Goal: Task Accomplishment & Management: Manage account settings

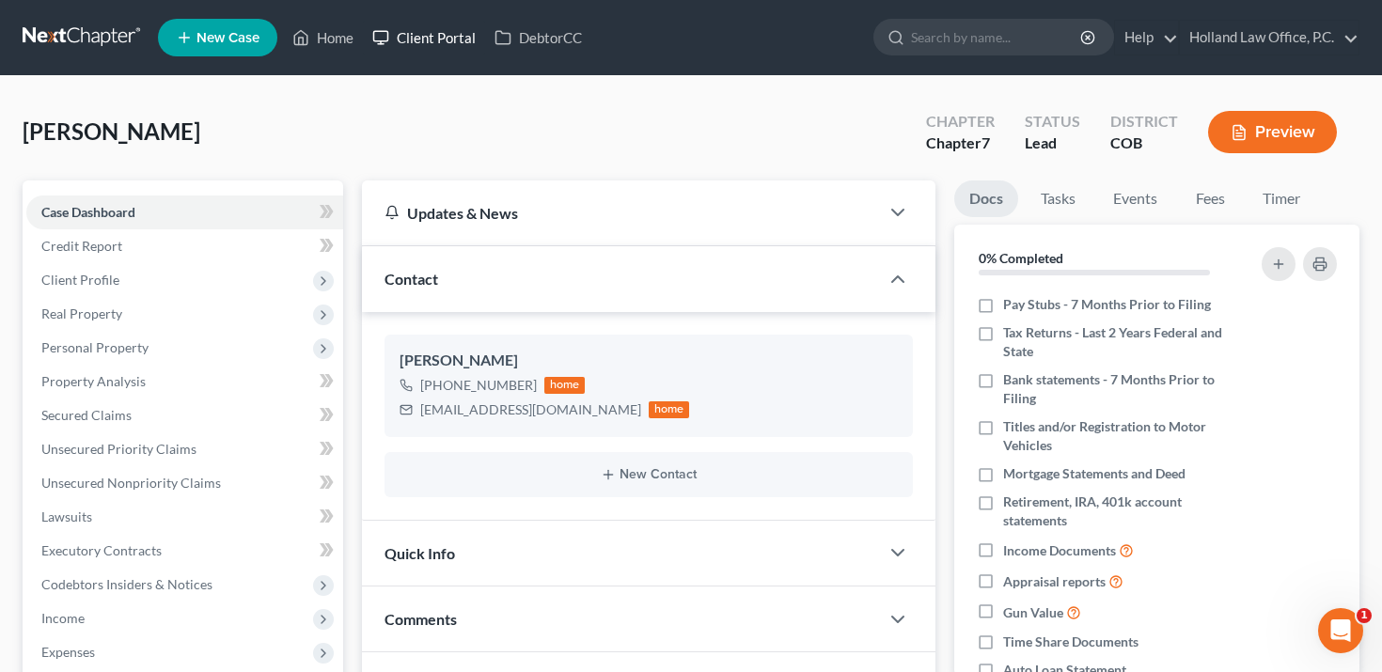
click at [423, 41] on link "Client Portal" at bounding box center [424, 38] width 122 height 34
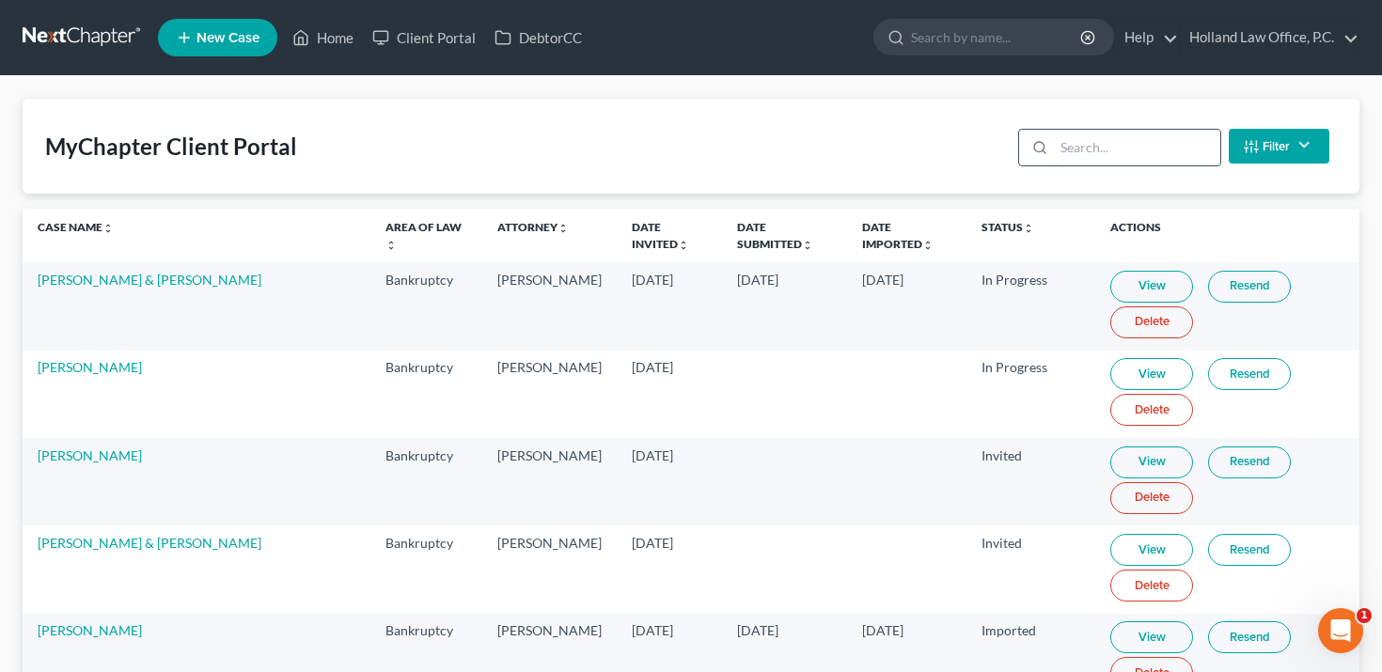
click at [1094, 134] on input "search" at bounding box center [1137, 148] width 166 height 36
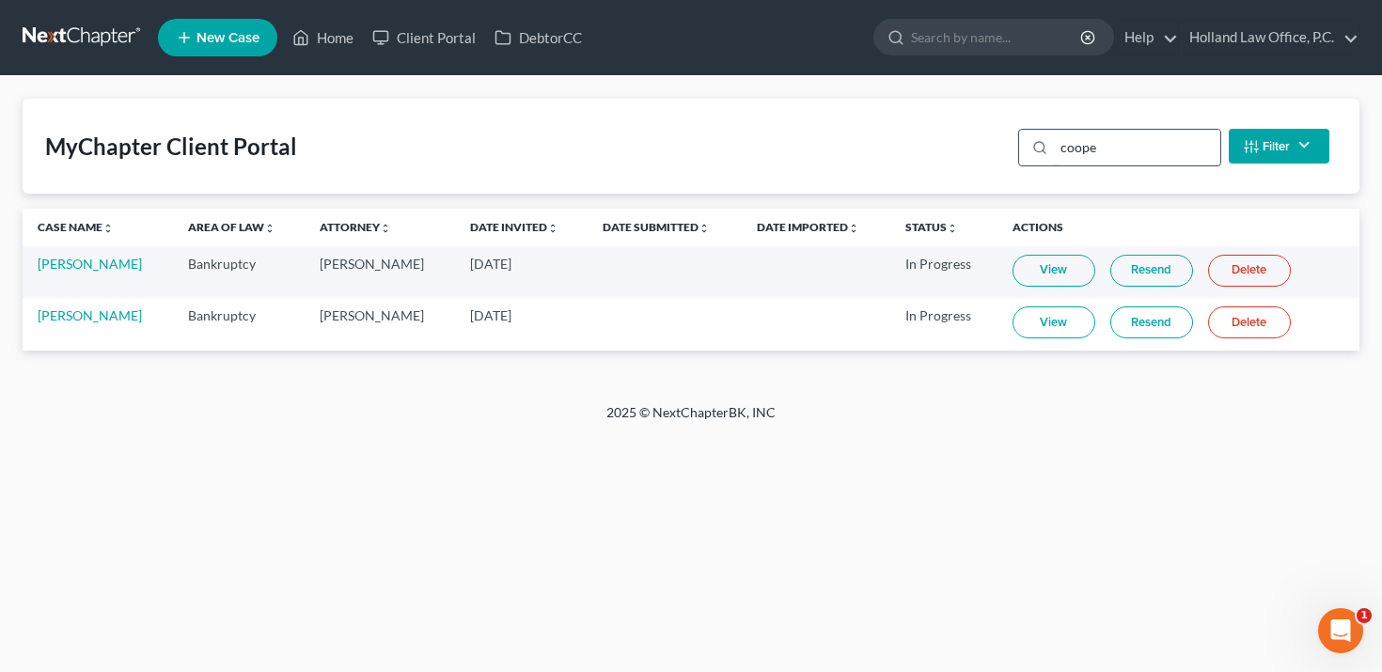
type input "[PERSON_NAME]"
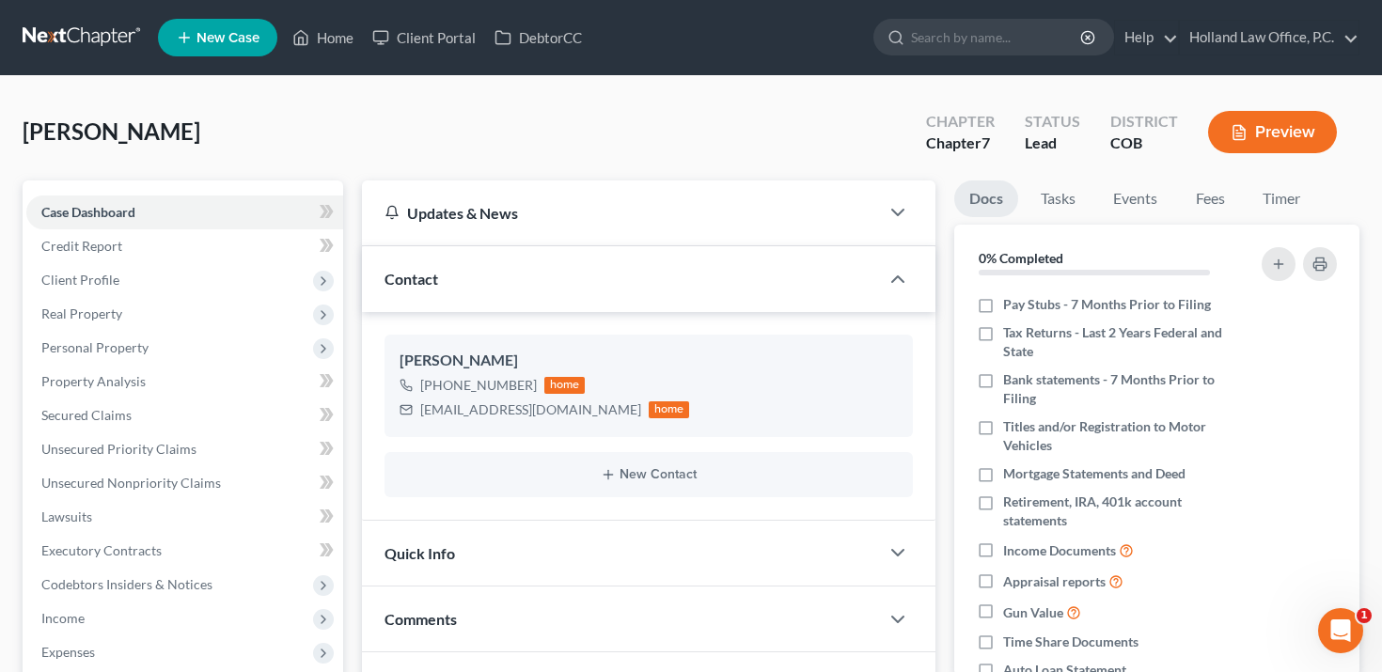
scroll to position [433, 0]
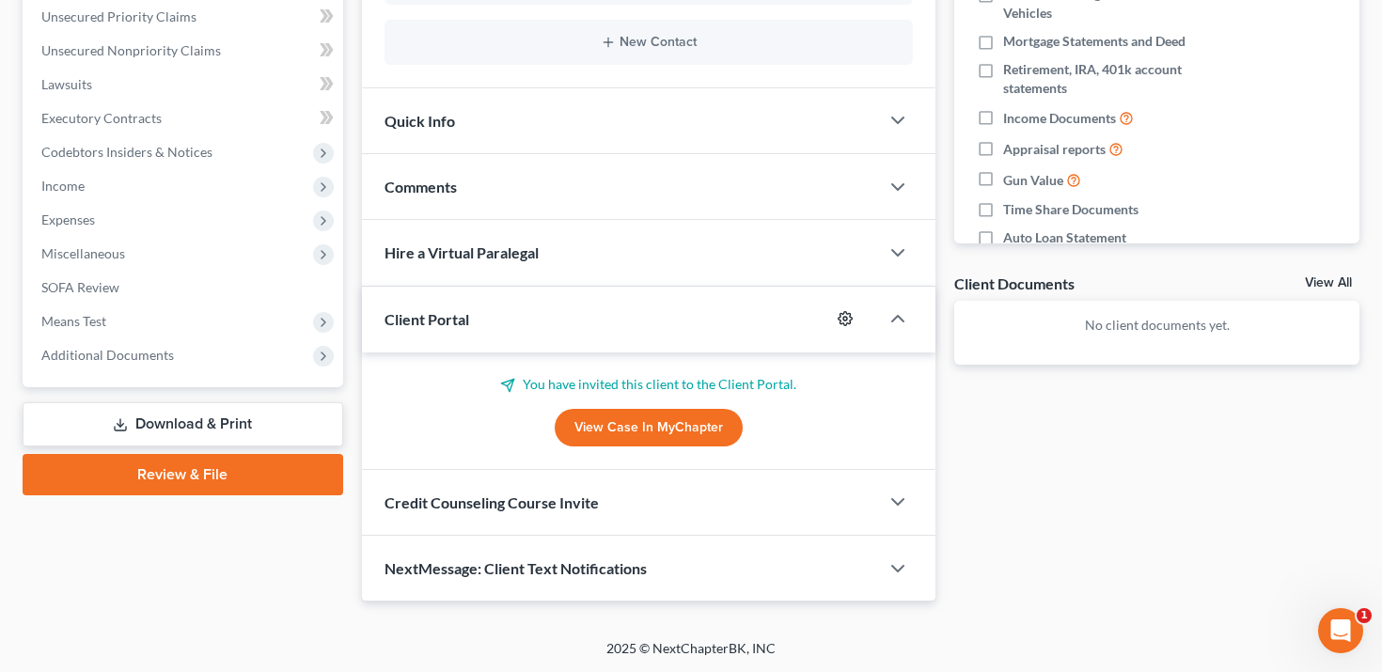
click at [840, 319] on icon "button" at bounding box center [846, 319] width 14 height 14
select select "2"
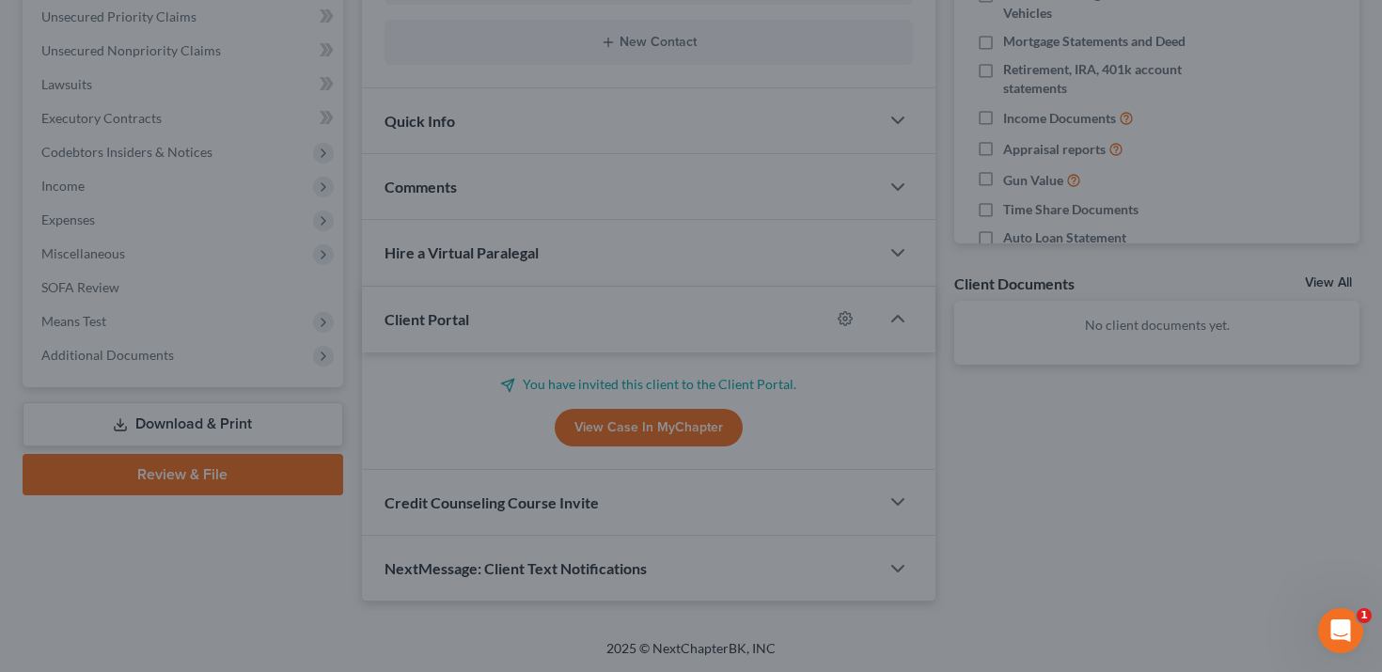
click at [1215, 74] on div "MyChapter Settings for [PERSON_NAME] If you would like to add custom instructio…" at bounding box center [691, 336] width 1382 height 672
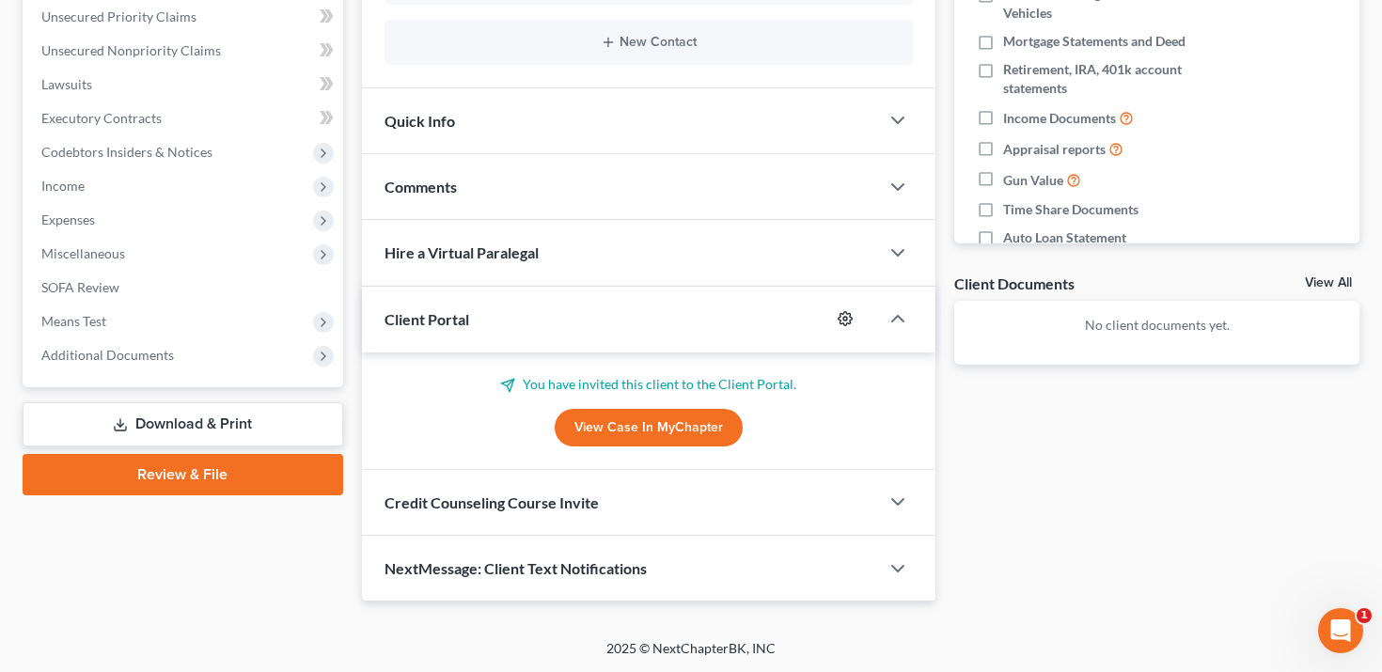
click at [846, 324] on icon "button" at bounding box center [846, 319] width 14 height 14
select select "2"
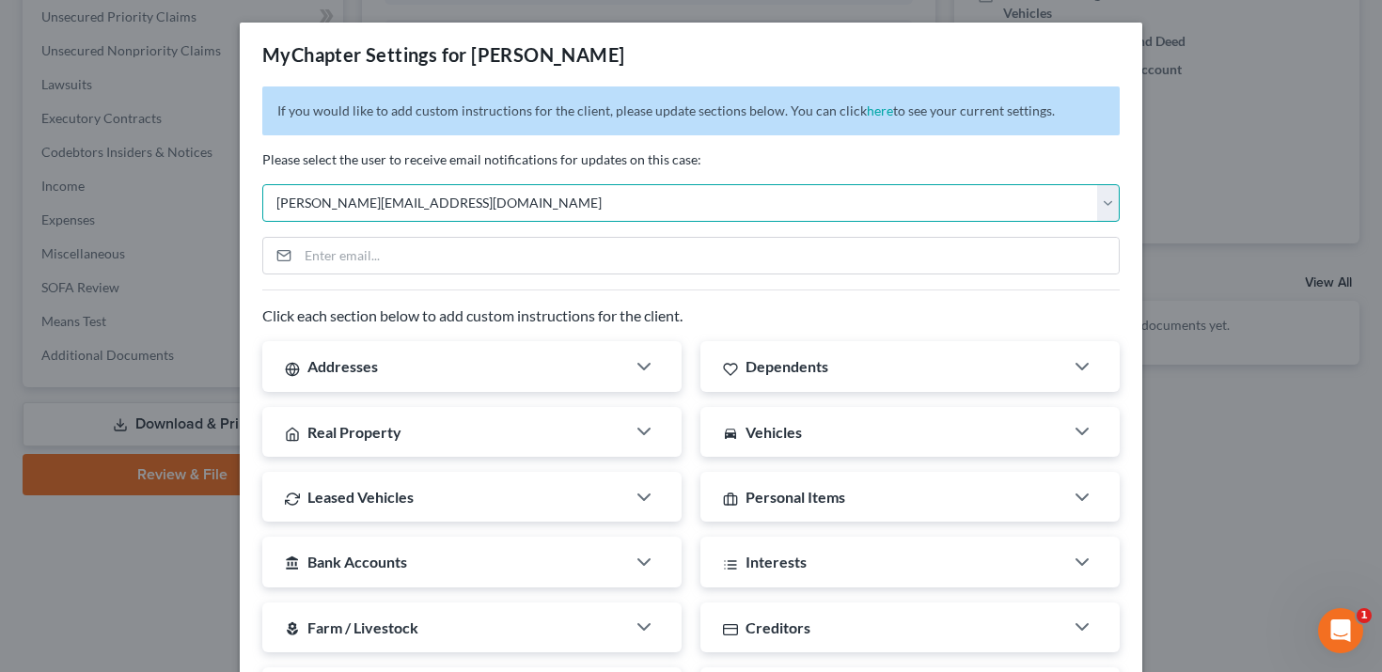
click at [694, 202] on select "Select [PERSON_NAME][EMAIL_ADDRESS][DOMAIN_NAME] [PERSON_NAME][EMAIL_ADDRESS][D…" at bounding box center [691, 203] width 858 height 38
click at [262, 184] on select "Select [PERSON_NAME][EMAIL_ADDRESS][DOMAIN_NAME] [PERSON_NAME][EMAIL_ADDRESS][D…" at bounding box center [691, 203] width 858 height 38
click at [694, 202] on select "Select [PERSON_NAME][EMAIL_ADDRESS][DOMAIN_NAME] [PERSON_NAME][EMAIL_ADDRESS][D…" at bounding box center [691, 203] width 858 height 38
click at [262, 184] on select "Select [PERSON_NAME][EMAIL_ADDRESS][DOMAIN_NAME] [PERSON_NAME][EMAIL_ADDRESS][D…" at bounding box center [691, 203] width 858 height 38
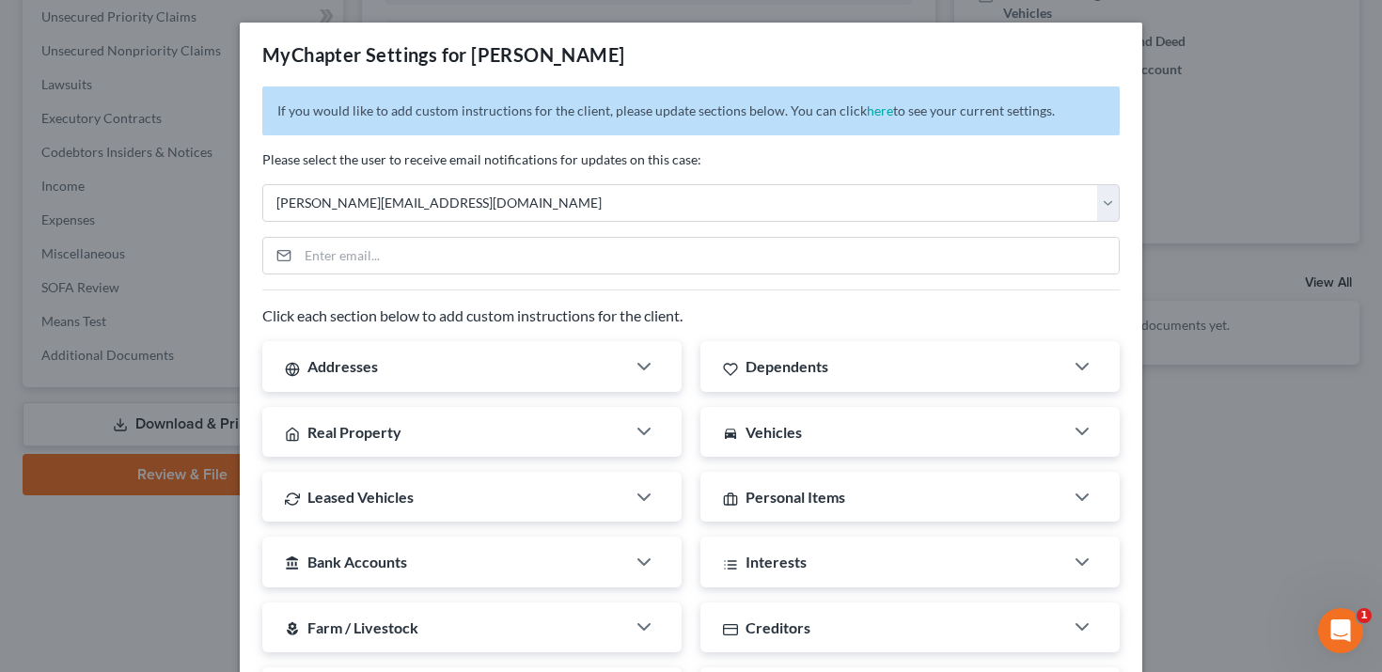
click at [1183, 392] on div "MyChapter Settings for [PERSON_NAME] If you would like to add custom instructio…" at bounding box center [691, 336] width 1382 height 672
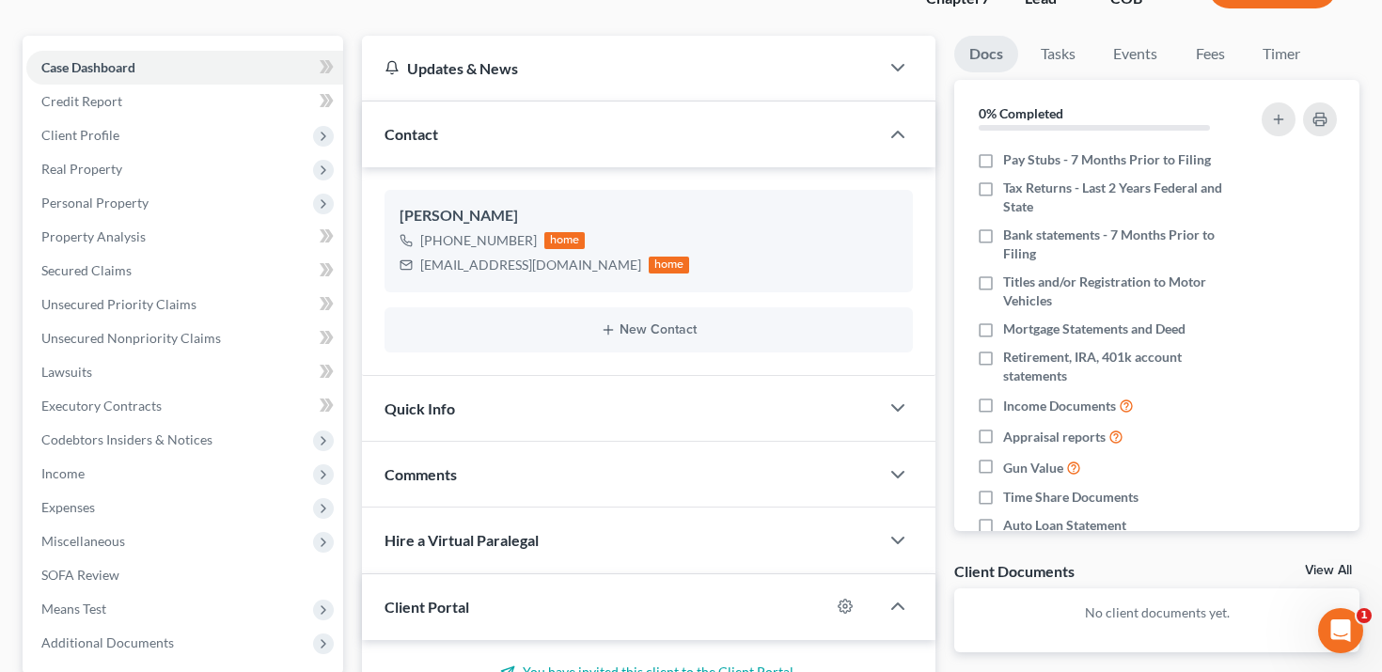
scroll to position [0, 0]
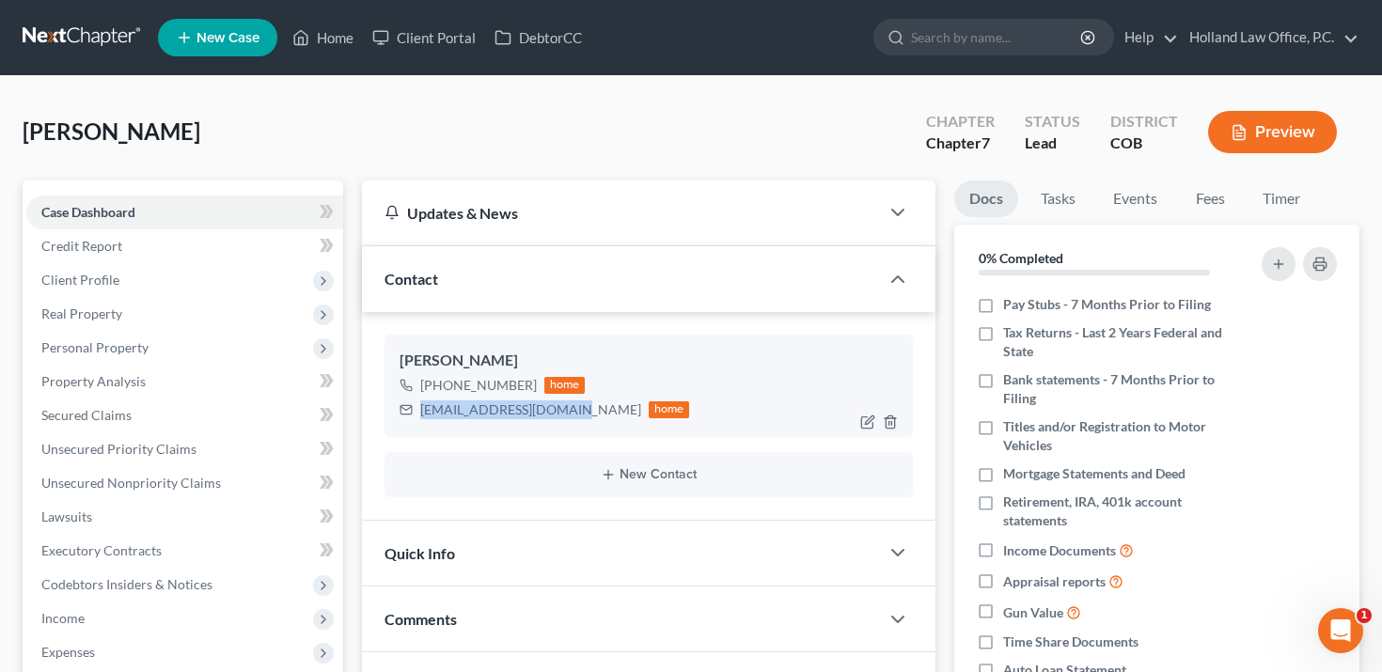
drag, startPoint x: 563, startPoint y: 411, endPoint x: 421, endPoint y: 411, distance: 142.0
click at [421, 411] on div "[EMAIL_ADDRESS][DOMAIN_NAME]" at bounding box center [530, 410] width 221 height 19
copy div "[EMAIL_ADDRESS][DOMAIN_NAME]"
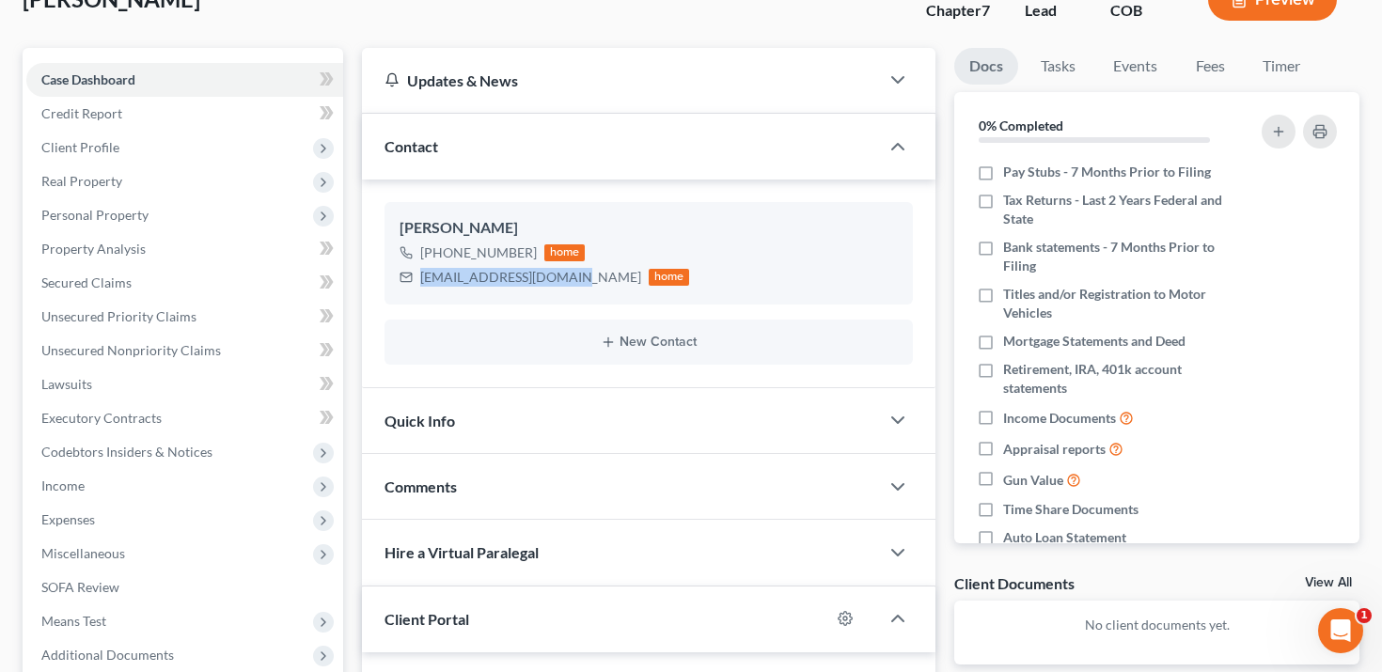
scroll to position [12, 0]
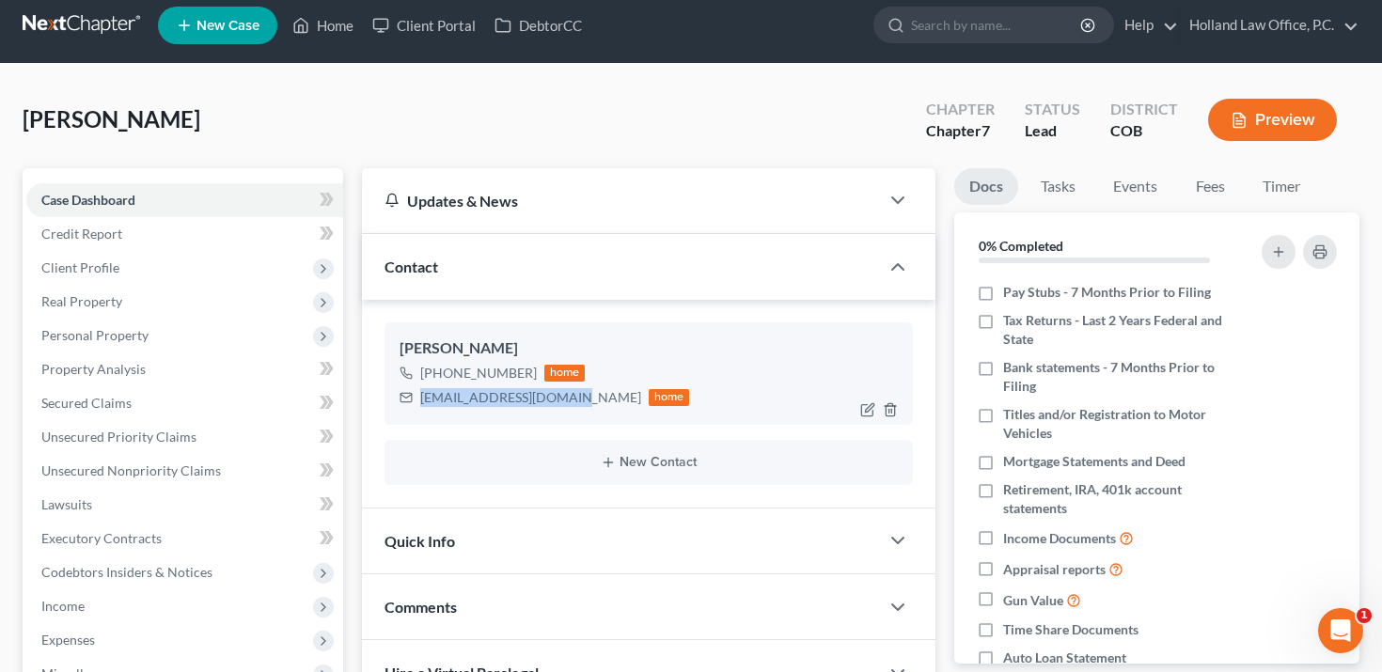
copy div "[EMAIL_ADDRESS][DOMAIN_NAME]"
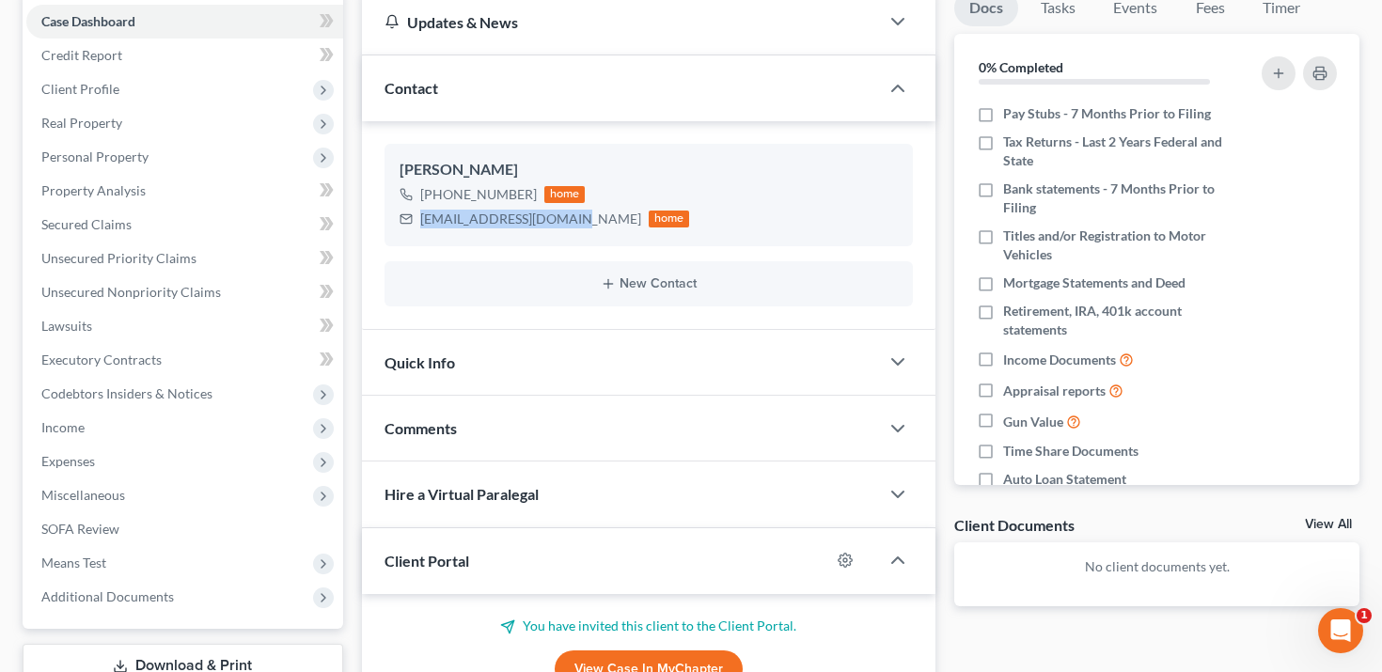
scroll to position [433, 0]
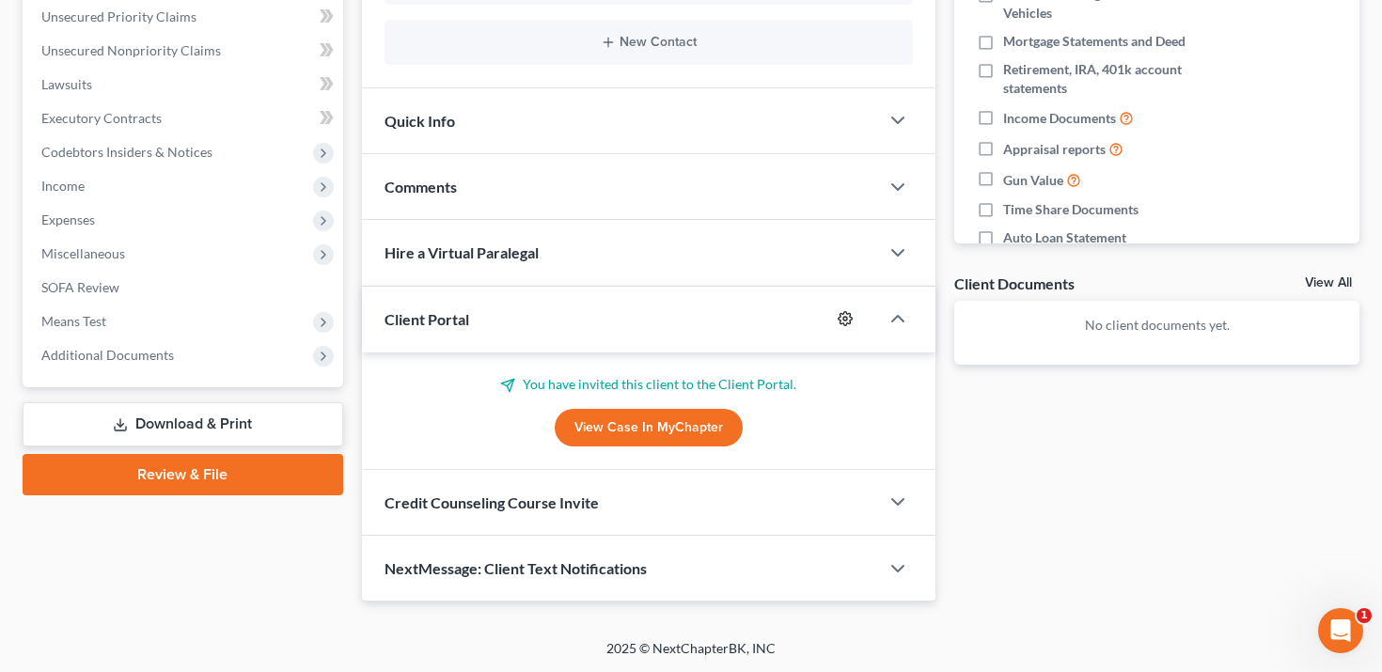
click at [843, 324] on icon "button" at bounding box center [846, 319] width 14 height 14
select select "2"
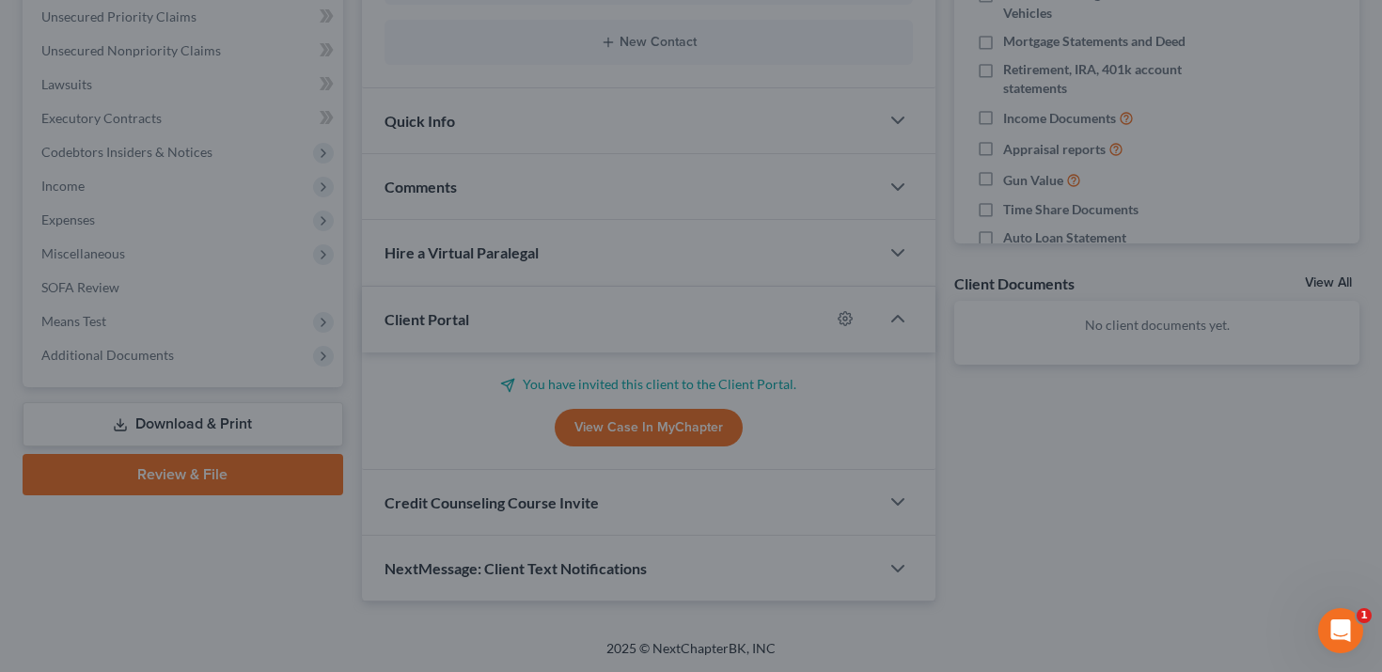
click at [1180, 272] on div "MyChapter Settings for [PERSON_NAME] If you would like to add custom instructio…" at bounding box center [691, 336] width 1382 height 672
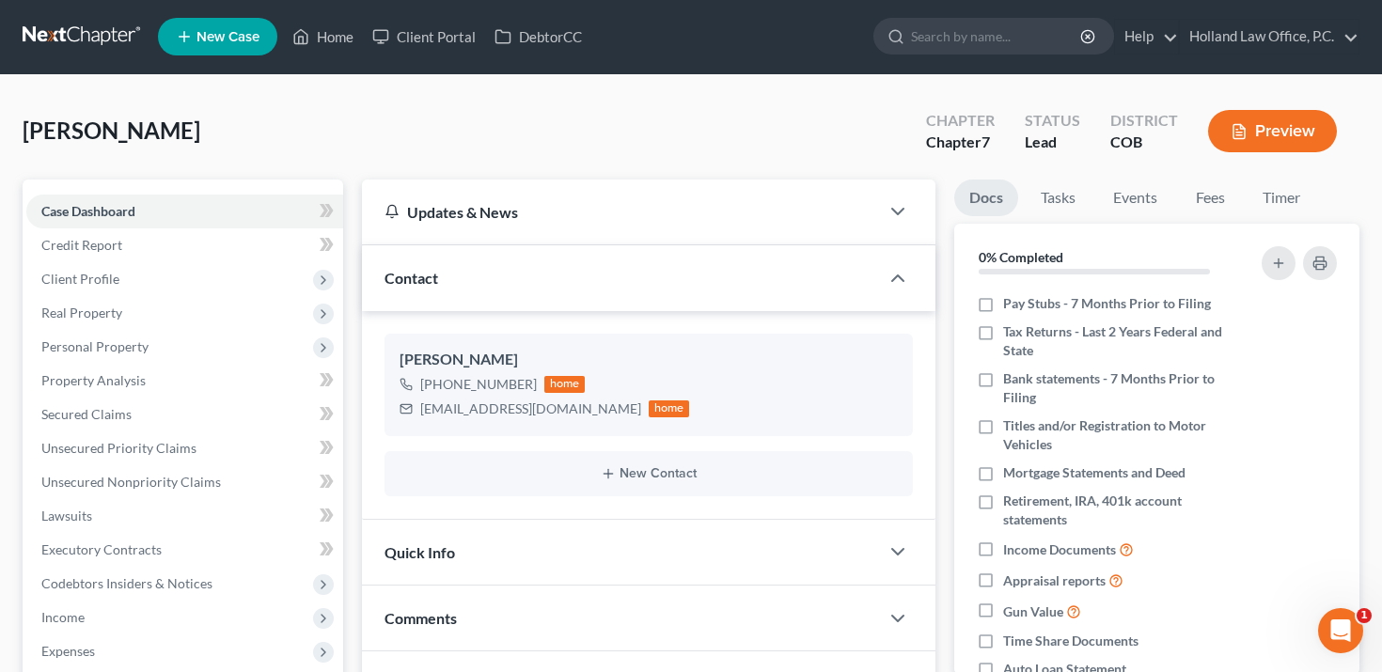
scroll to position [0, 0]
